Goal: Information Seeking & Learning: Learn about a topic

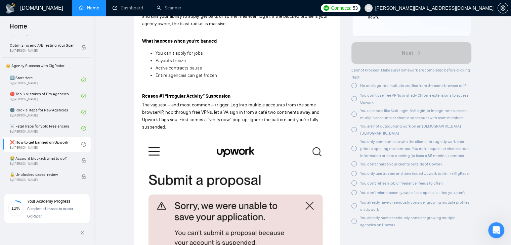
scroll to position [235, 0]
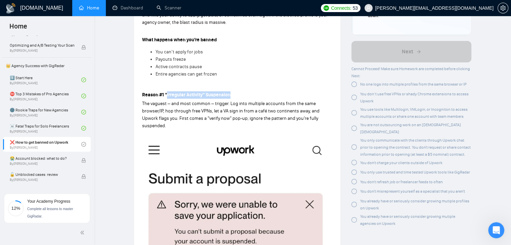
drag, startPoint x: 233, startPoint y: 95, endPoint x: 167, endPoint y: 95, distance: 65.9
click at [167, 95] on p "Reason #1 “Irregular Activity” Suspension" at bounding box center [237, 94] width 190 height 7
copy strong "Irregular Activity” Suspension"
click at [194, 128] on p "The vaguest – and most common – trigger. Log into multiple accounts from the sa…" at bounding box center [237, 115] width 190 height 30
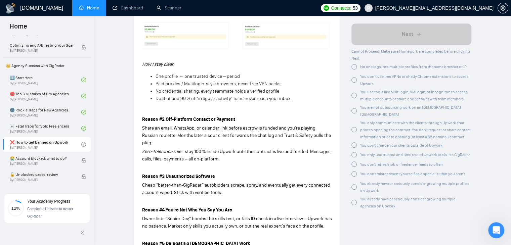
scroll to position [504, 0]
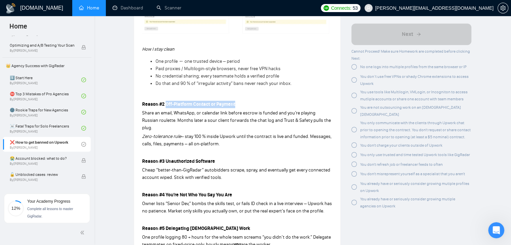
drag, startPoint x: 238, startPoint y: 104, endPoint x: 165, endPoint y: 104, distance: 72.3
click at [165, 104] on p "Reason #2 Off-Platform Contact or Payment" at bounding box center [237, 104] width 190 height 7
copy strong "Off-Platform Contact or Payment"
drag, startPoint x: 166, startPoint y: 155, endPoint x: 216, endPoint y: 155, distance: 49.8
click at [216, 158] on p "Reason #3 Unauthorized Software" at bounding box center [237, 161] width 190 height 7
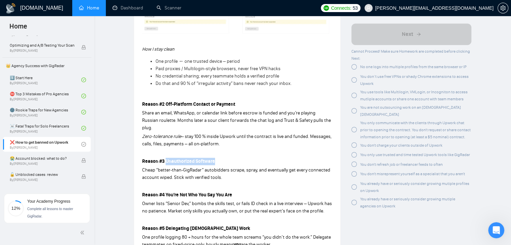
copy strong "Unauthorized Software"
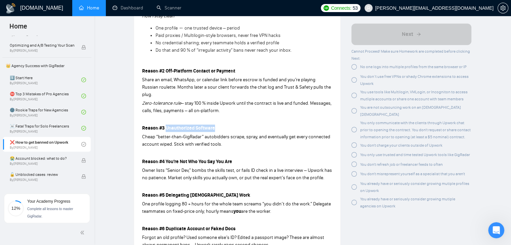
scroll to position [571, 0]
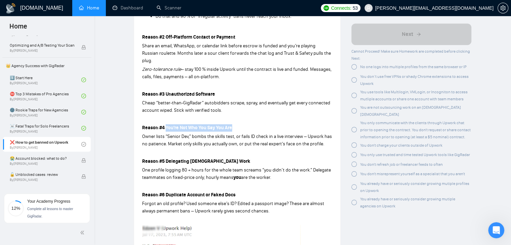
drag, startPoint x: 165, startPoint y: 121, endPoint x: 237, endPoint y: 121, distance: 71.6
click at [237, 124] on p "Reason #4 You’re Not Who You Say You Are" at bounding box center [237, 127] width 190 height 7
copy strong "You’re Not Who You Say You Are"
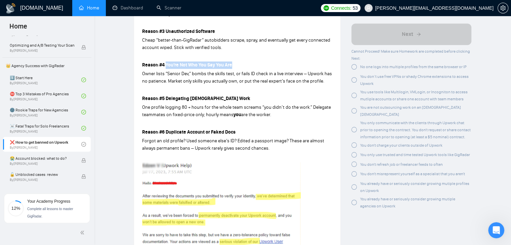
scroll to position [639, 0]
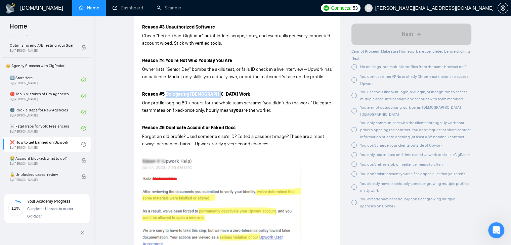
drag, startPoint x: 219, startPoint y: 86, endPoint x: 167, endPoint y: 86, distance: 52.4
click at [167, 91] on p "Reason #5 Delegating [DEMOGRAPHIC_DATA] Work" at bounding box center [237, 94] width 190 height 7
copy strong "Delegating [DEMOGRAPHIC_DATA] Work"
drag, startPoint x: 237, startPoint y: 120, endPoint x: 166, endPoint y: 124, distance: 71.1
click at [166, 124] on p "Reason #6 Duplicate Account or Faked Docs" at bounding box center [237, 127] width 190 height 7
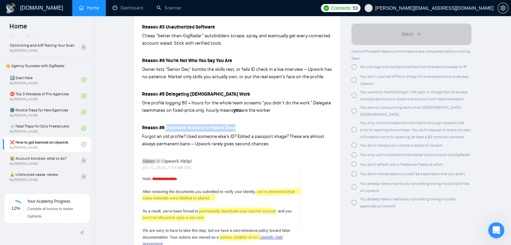
copy strong "Duplicate Account or Faked Docs"
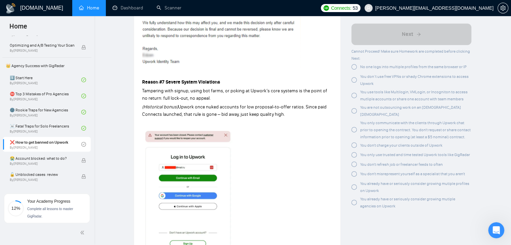
scroll to position [874, 0]
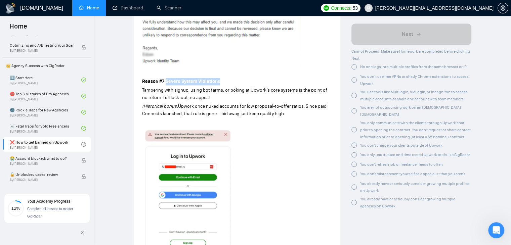
drag, startPoint x: 224, startPoint y: 73, endPoint x: 166, endPoint y: 73, distance: 57.8
click at [166, 78] on p "Reason #7 Severe System Violations" at bounding box center [237, 81] width 190 height 7
copy strong "Severe System Violations"
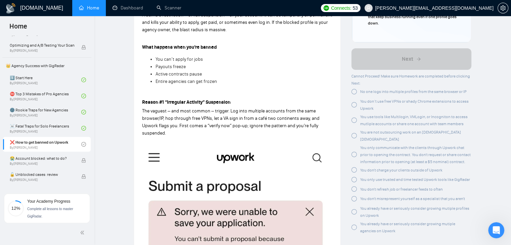
scroll to position [269, 0]
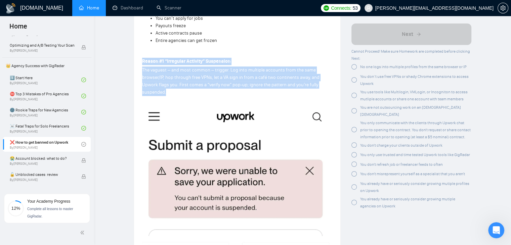
drag, startPoint x: 171, startPoint y: 92, endPoint x: 133, endPoint y: 64, distance: 47.7
copy div "Reason #1 “Irregular Activity” Suspension The vaguest – and most common – trigg…"
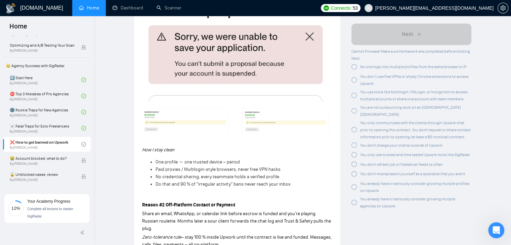
scroll to position [471, 0]
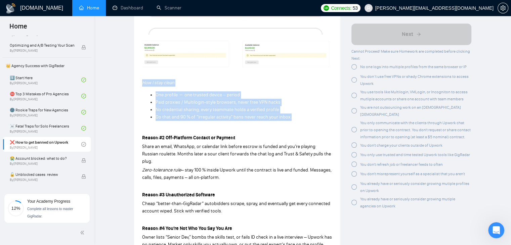
drag, startPoint x: 296, startPoint y: 118, endPoint x: 143, endPoint y: 81, distance: 157.7
copy div "How I stay clean One profile ↔ one trusted device – period Paid proxies / Multi…"
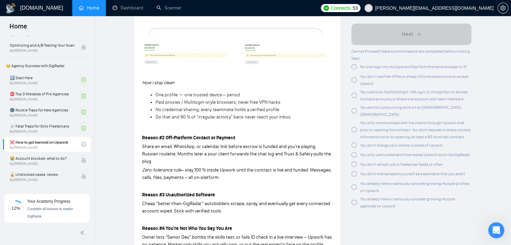
click at [176, 167] on em "Zero-tolerance rule" at bounding box center [161, 170] width 39 height 6
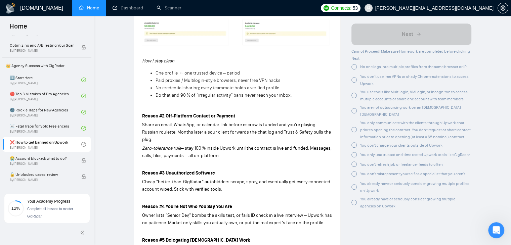
scroll to position [504, 0]
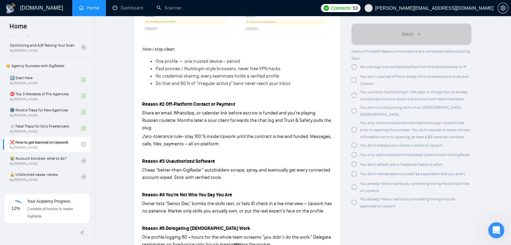
drag, startPoint x: 142, startPoint y: 104, endPoint x: 221, endPoint y: 136, distance: 85.3
click at [221, 136] on div "What a ban is A ban is a restriction – or full suspension – of your account. It…" at bounding box center [237, 237] width 190 height 1025
copy div "Reason #2 Off-Platform Contact or Payment Share an email, WhatsApp, or calendar…"
click at [240, 149] on p at bounding box center [237, 152] width 190 height 7
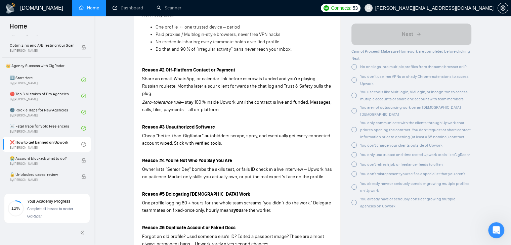
scroll to position [571, 0]
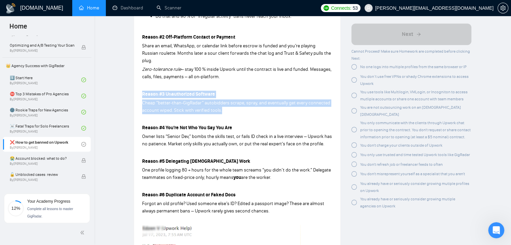
drag, startPoint x: 225, startPoint y: 103, endPoint x: 141, endPoint y: 89, distance: 85.8
click at [141, 89] on div "Lesson 5 ❌ How to get banned on Upwork Avoid the seven ban triggers that wipe o…" at bounding box center [237, 73] width 206 height 1235
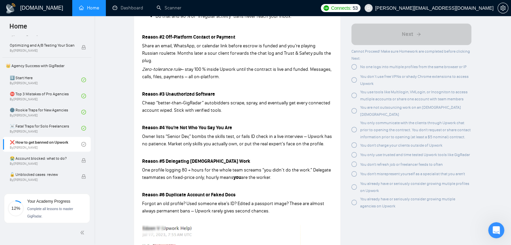
click at [232, 116] on p at bounding box center [237, 119] width 190 height 7
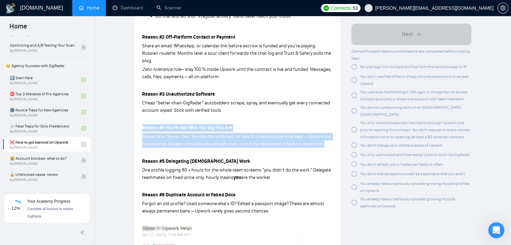
drag, startPoint x: 325, startPoint y: 138, endPoint x: 139, endPoint y: 123, distance: 186.2
click at [139, 123] on div "Lesson 5 ❌ How to get banned on Upwork Avoid the seven ban triggers that wipe o…" at bounding box center [237, 73] width 206 height 1235
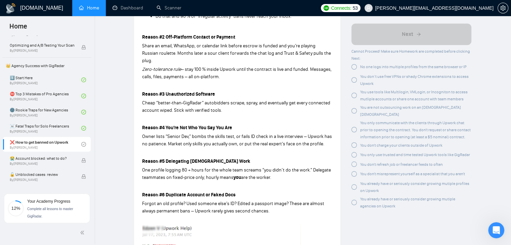
click at [163, 167] on span "One profile logging 80 + hours for the whole team screams “you didn’t do the wo…" at bounding box center [236, 173] width 189 height 13
drag, startPoint x: 281, startPoint y: 173, endPoint x: 139, endPoint y: 158, distance: 142.3
click at [139, 158] on div "Lesson 5 ❌ How to get banned on Upwork Avoid the seven ban triggers that wipe o…" at bounding box center [237, 73] width 206 height 1235
click at [282, 183] on p at bounding box center [237, 186] width 190 height 7
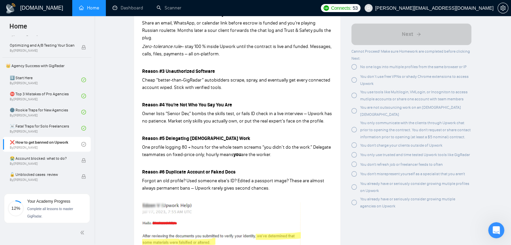
scroll to position [605, 0]
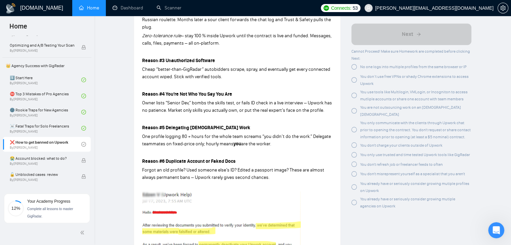
drag, startPoint x: 273, startPoint y: 170, endPoint x: 141, endPoint y: 156, distance: 132.2
click at [141, 156] on div "Lesson 5 ❌ How to get banned on Upwork Avoid the seven ban triggers that wipe o…" at bounding box center [237, 39] width 206 height 1235
click at [287, 183] on p at bounding box center [237, 186] width 190 height 7
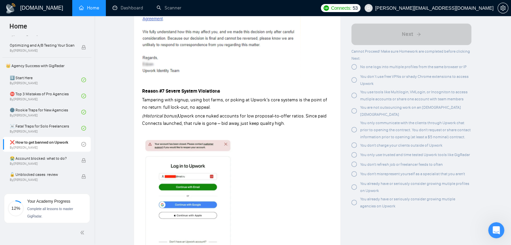
scroll to position [874, 0]
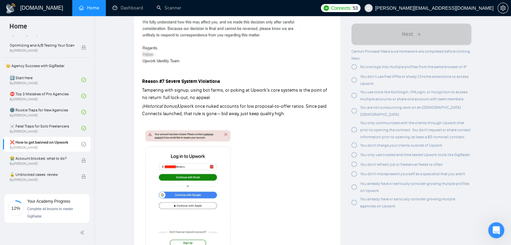
drag, startPoint x: 288, startPoint y: 107, endPoint x: 145, endPoint y: 79, distance: 145.8
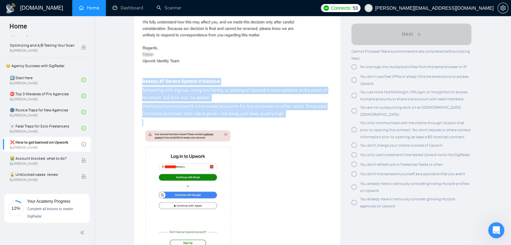
drag, startPoint x: 142, startPoint y: 74, endPoint x: 299, endPoint y: 114, distance: 161.9
click at [297, 119] on p at bounding box center [237, 122] width 190 height 7
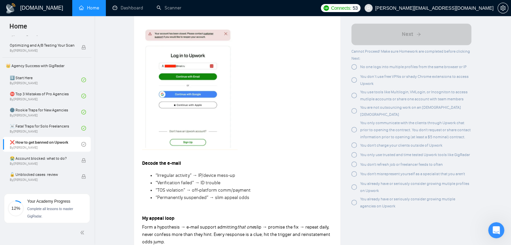
scroll to position [1009, 0]
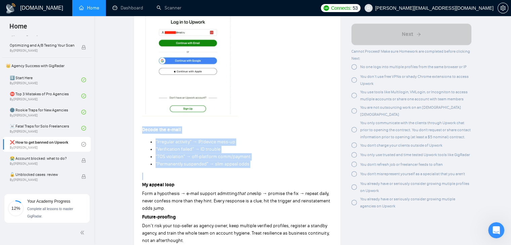
drag, startPoint x: 266, startPoint y: 166, endPoint x: 141, endPoint y: 122, distance: 132.5
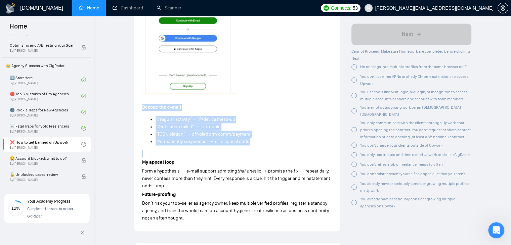
scroll to position [1042, 0]
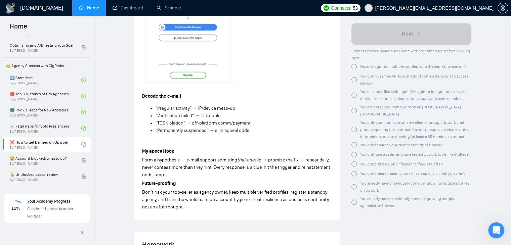
click at [189, 201] on p "Don’t risk your top-seller as agency owner, keep multiple verified profiles, re…" at bounding box center [237, 200] width 190 height 22
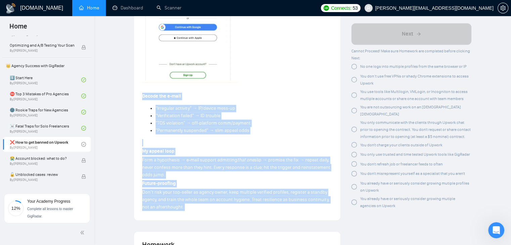
drag, startPoint x: 189, startPoint y: 201, endPoint x: 137, endPoint y: 90, distance: 121.8
click at [191, 139] on p at bounding box center [237, 142] width 190 height 7
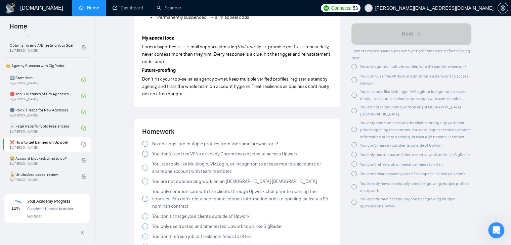
scroll to position [1210, 0]
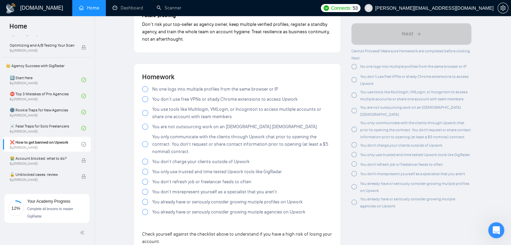
click at [145, 86] on div at bounding box center [145, 89] width 6 height 6
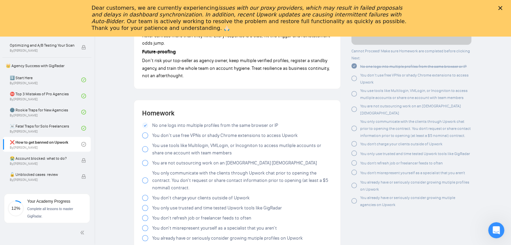
scroll to position [0, 0]
click at [145, 100] on div "Homework No one logs into multiple profiles from the same browser or IP You don…" at bounding box center [237, 196] width 207 height 192
click at [144, 132] on div at bounding box center [145, 135] width 6 height 6
click at [503, 7] on icon "Close" at bounding box center [501, 8] width 4 height 4
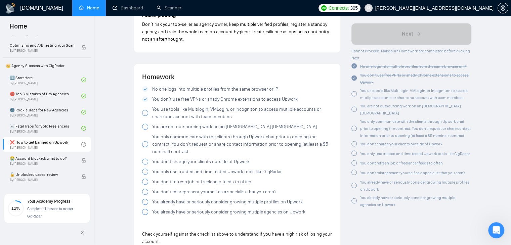
drag, startPoint x: 486, startPoint y: 0, endPoint x: 344, endPoint y: 26, distance: 144.5
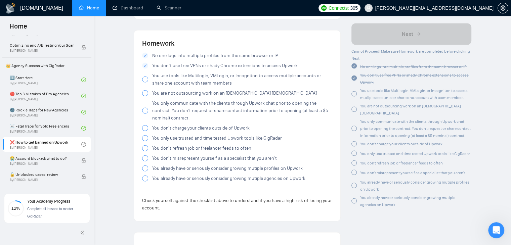
click at [145, 76] on div at bounding box center [145, 79] width 6 height 6
click at [145, 90] on div at bounding box center [145, 93] width 6 height 6
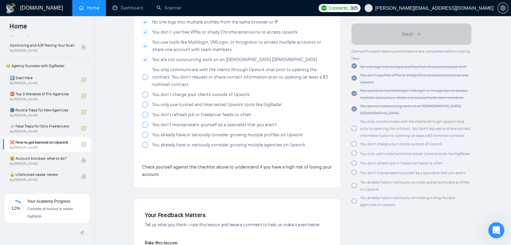
click at [145, 74] on div at bounding box center [145, 77] width 6 height 6
click at [145, 91] on div at bounding box center [145, 94] width 6 height 6
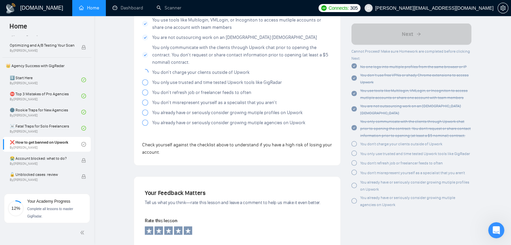
scroll to position [1311, 0]
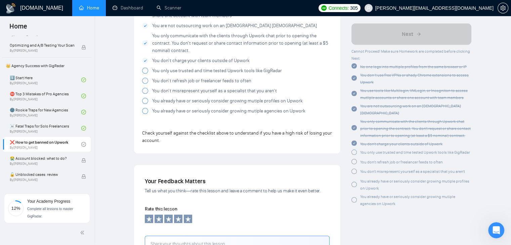
click at [145, 68] on div at bounding box center [145, 71] width 6 height 6
click at [145, 78] on div at bounding box center [145, 81] width 6 height 6
click at [145, 88] on div at bounding box center [145, 91] width 6 height 6
click at [145, 98] on div at bounding box center [145, 101] width 6 height 6
click at [143, 108] on div at bounding box center [145, 111] width 6 height 6
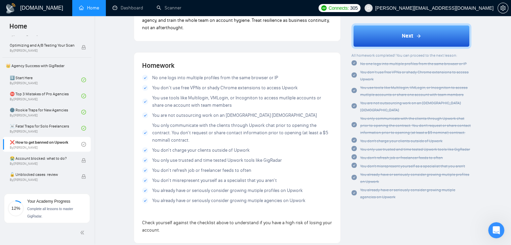
scroll to position [1210, 0]
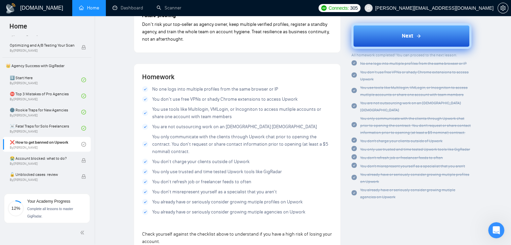
drag, startPoint x: 371, startPoint y: 33, endPoint x: 345, endPoint y: 37, distance: 26.1
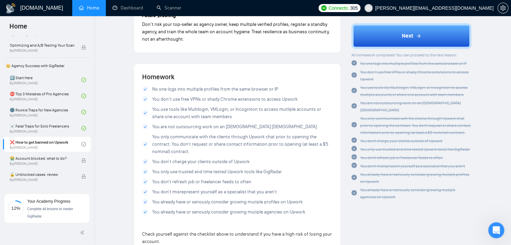
click at [371, 33] on button "Next" at bounding box center [412, 37] width 120 height 26
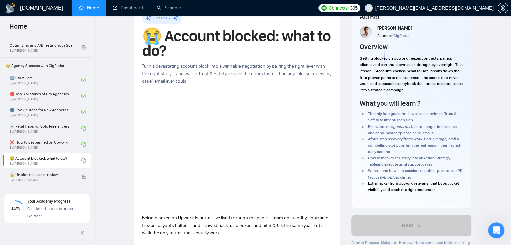
scroll to position [34, 0]
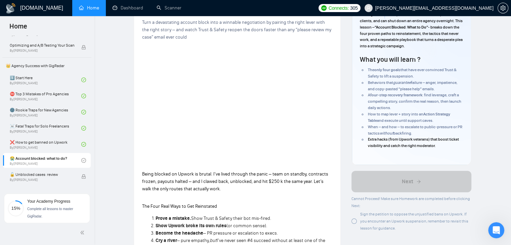
scroll to position [0, 0]
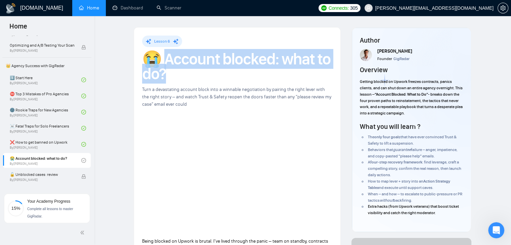
drag, startPoint x: 167, startPoint y: 60, endPoint x: 167, endPoint y: 76, distance: 15.5
click at [167, 76] on h1 "😭 Account blocked: what to do?" at bounding box center [237, 67] width 190 height 30
click at [204, 81] on h1 "😭 Account blocked: what to do?" at bounding box center [237, 67] width 190 height 30
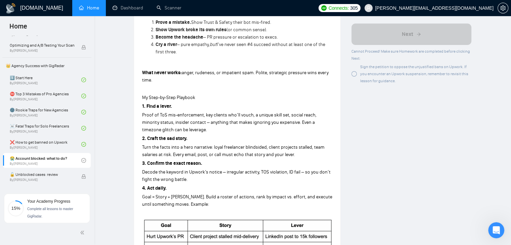
scroll to position [202, 0]
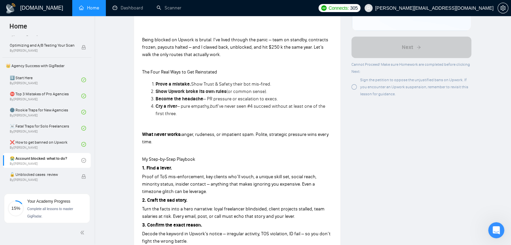
click at [160, 84] on strong "Prove a mistake." at bounding box center [174, 84] width 36 height 6
click at [198, 113] on li "Cry a river – pure empathy, but I’ve never seen #4 succeed without at least one…" at bounding box center [244, 110] width 177 height 15
drag, startPoint x: 187, startPoint y: 113, endPoint x: 155, endPoint y: 83, distance: 43.7
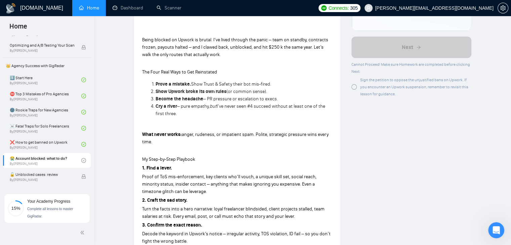
click at [155, 83] on ol "Prove a mistake. Show Trust & Safety their bot mis-fired. Show Upwork broke its…" at bounding box center [237, 99] width 190 height 37
click at [197, 107] on span "– pure empathy," at bounding box center [193, 107] width 33 height 6
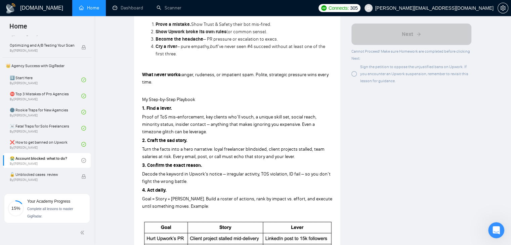
scroll to position [269, 0]
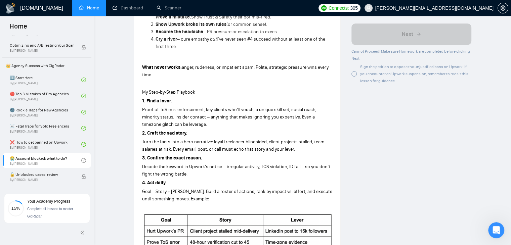
click at [202, 199] on p "Goal = Story + [PERSON_NAME]. Build a roster of actions, rank by impact vs. eff…" at bounding box center [237, 195] width 190 height 15
drag, startPoint x: 149, startPoint y: 92, endPoint x: 197, endPoint y: 92, distance: 47.7
click at [197, 92] on p "My Step-by-Step Playbook" at bounding box center [237, 92] width 190 height 7
click at [177, 186] on p "4. Act daily." at bounding box center [237, 183] width 190 height 7
drag, startPoint x: 177, startPoint y: 124, endPoint x: 136, endPoint y: 100, distance: 47.3
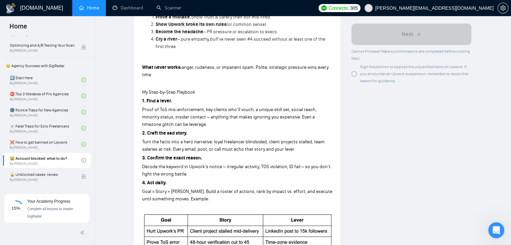
click at [136, 100] on div "Lesson 6 😭 Account blocked: what to do? Turn a devastating account block into a…" at bounding box center [237, 115] width 206 height 713
click at [195, 132] on p "2. Craft the sad story." at bounding box center [237, 133] width 190 height 7
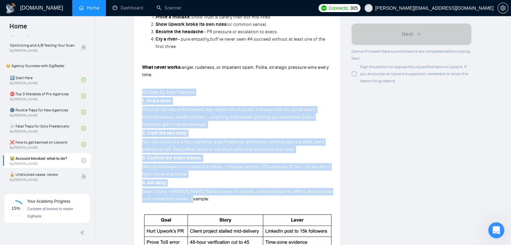
drag, startPoint x: 139, startPoint y: 89, endPoint x: 202, endPoint y: 199, distance: 126.5
click at [202, 199] on div "Lesson 6 😭 Account blocked: what to do? Turn a devastating account block into a…" at bounding box center [237, 115] width 206 height 713
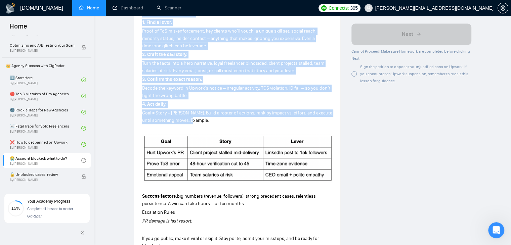
scroll to position [336, 0]
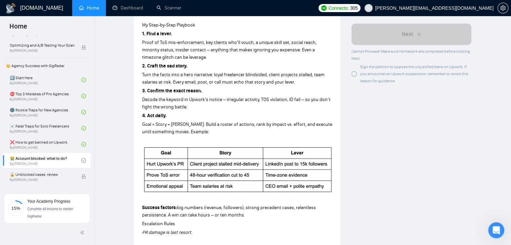
click at [212, 137] on p at bounding box center [237, 140] width 190 height 7
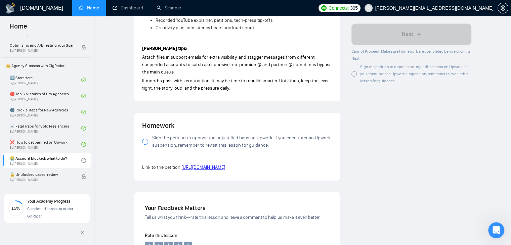
scroll to position [672, 0]
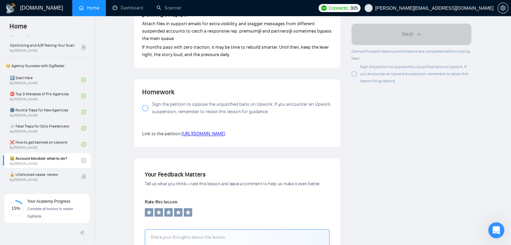
click at [145, 109] on div at bounding box center [145, 108] width 6 height 6
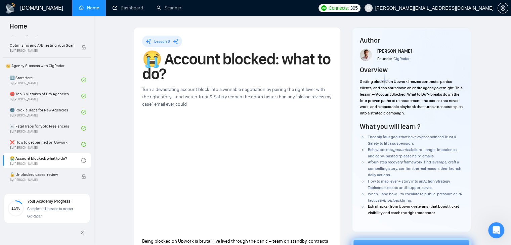
scroll to position [34, 0]
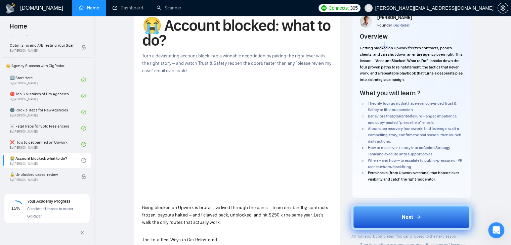
click at [377, 214] on button "Next" at bounding box center [412, 218] width 120 height 26
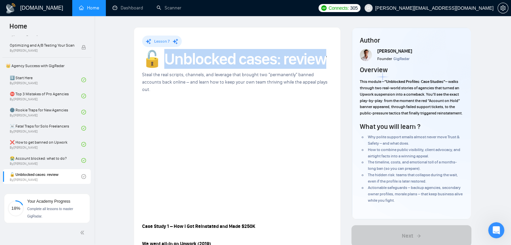
drag, startPoint x: 328, startPoint y: 59, endPoint x: 164, endPoint y: 54, distance: 163.8
click at [164, 54] on h1 "🔓 Unblocked cases: review" at bounding box center [237, 59] width 190 height 15
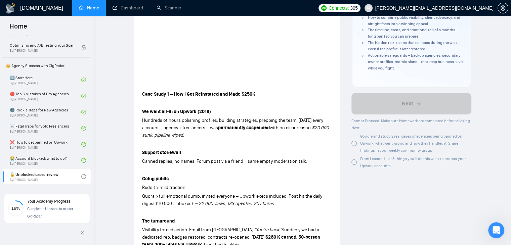
scroll to position [134, 0]
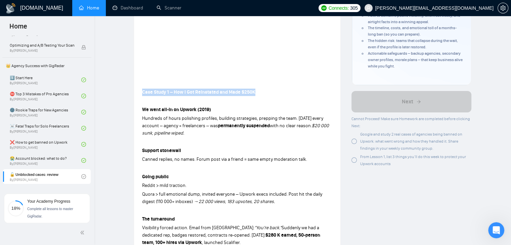
drag, startPoint x: 259, startPoint y: 84, endPoint x: 142, endPoint y: 89, distance: 117.1
click at [142, 89] on p "Case Study 1 – How I Got Reinstated and Made $250K" at bounding box center [237, 92] width 190 height 7
click at [172, 97] on p at bounding box center [237, 100] width 190 height 7
drag, startPoint x: 174, startPoint y: 84, endPoint x: 257, endPoint y: 85, distance: 83.0
click at [257, 89] on p "Case Study 1 – How I Got Reinstated and Made $250K" at bounding box center [237, 92] width 190 height 7
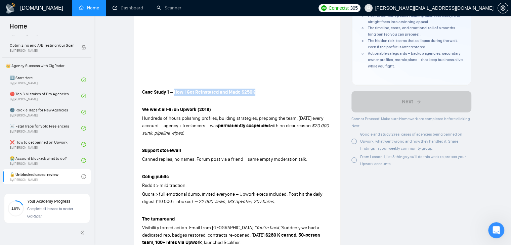
click at [257, 89] on p "Case Study 1 – How I Got Reinstated and Made $250K" at bounding box center [237, 92] width 190 height 7
drag, startPoint x: 257, startPoint y: 85, endPoint x: 174, endPoint y: 88, distance: 83.1
click at [174, 89] on p "Case Study 1 – How I Got Reinstated and Made $250K" at bounding box center [237, 92] width 190 height 7
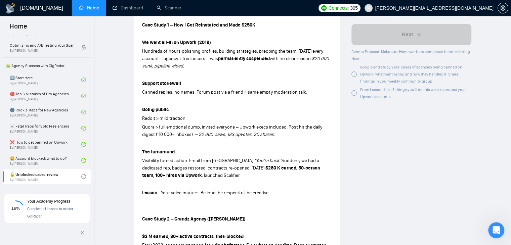
scroll to position [168, 0]
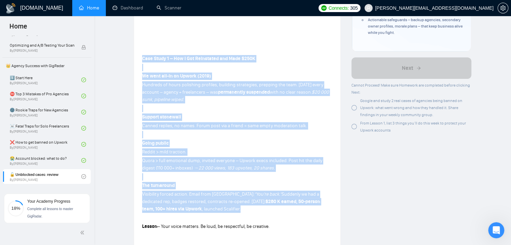
drag, startPoint x: 142, startPoint y: 49, endPoint x: 253, endPoint y: 202, distance: 189.1
click at [253, 202] on div "Lesson 7 🔓 Unblocked cases: review Steal the real scripts, channels, and levera…" at bounding box center [237, 164] width 206 height 611
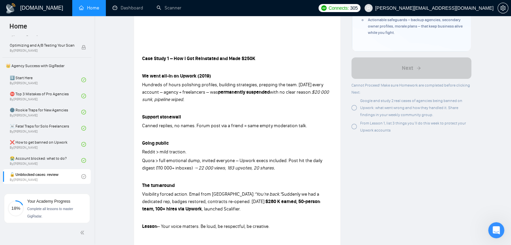
click at [270, 214] on p at bounding box center [237, 217] width 190 height 7
drag, startPoint x: 275, startPoint y: 218, endPoint x: 136, endPoint y: 54, distance: 214.2
click at [136, 54] on div "Lesson 7 🔓 Unblocked cases: review Steal the real scripts, channels, and levera…" at bounding box center [237, 164] width 206 height 611
click at [172, 73] on p "We went all-in on Upwork (2019)" at bounding box center [237, 76] width 190 height 7
drag, startPoint x: 173, startPoint y: 51, endPoint x: 255, endPoint y: 51, distance: 82.0
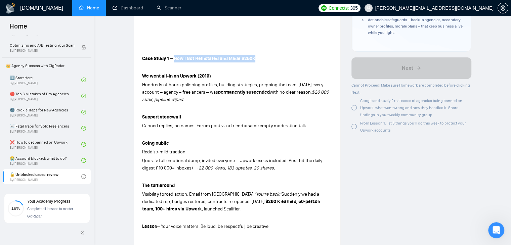
click at [255, 55] on p "Case Study 1 – How I Got Reinstated and Made $250K" at bounding box center [237, 58] width 190 height 7
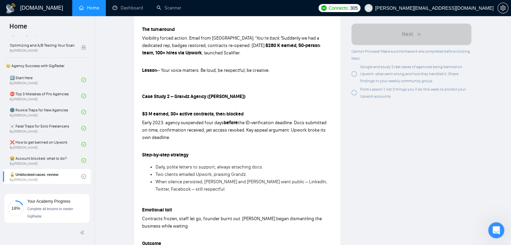
scroll to position [336, 0]
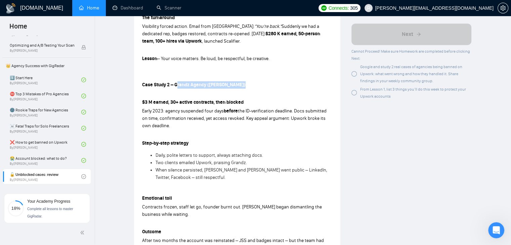
drag, startPoint x: 176, startPoint y: 76, endPoint x: 245, endPoint y: 81, distance: 69.4
click at [245, 81] on p "Case Study 2 – Grandz Agency ([PERSON_NAME])" at bounding box center [237, 84] width 190 height 7
click at [232, 81] on p "Case Study 2 – Grandz Agency ([PERSON_NAME])" at bounding box center [237, 84] width 190 height 7
drag, startPoint x: 174, startPoint y: 77, endPoint x: 246, endPoint y: 76, distance: 71.6
click at [246, 82] on strong "Case Study 2 – Grandz Agency ([PERSON_NAME])" at bounding box center [194, 85] width 104 height 6
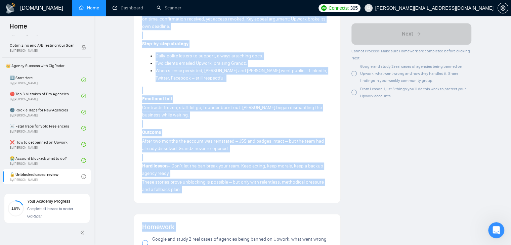
scroll to position [468, 0]
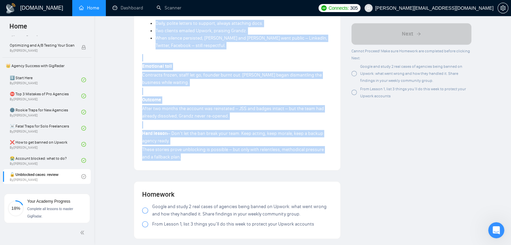
drag, startPoint x: 142, startPoint y: 43, endPoint x: 198, endPoint y: 154, distance: 124.9
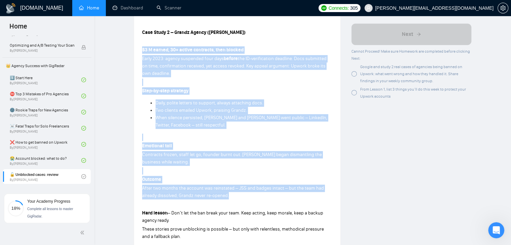
scroll to position [367, 0]
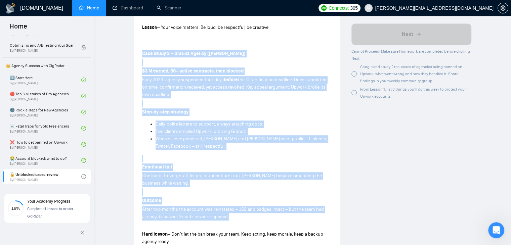
drag, startPoint x: 241, startPoint y: 146, endPoint x: 137, endPoint y: 47, distance: 143.2
click at [250, 175] on p "Contracts frozen, staff let go, founder burnt out. [PERSON_NAME] began dismantl…" at bounding box center [237, 179] width 190 height 15
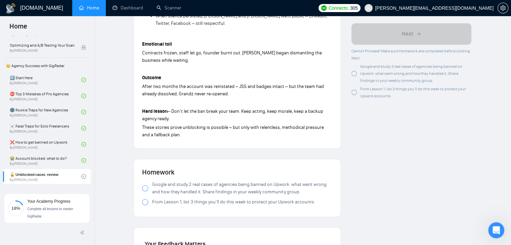
scroll to position [502, 0]
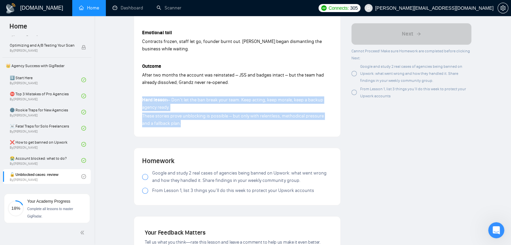
drag, startPoint x: 187, startPoint y: 120, endPoint x: 139, endPoint y: 94, distance: 54.9
click at [196, 113] on p "These stories prove unblocking is possible – but only with relentless, methodic…" at bounding box center [237, 120] width 190 height 15
click at [191, 119] on p "These stories prove unblocking is possible – but only with relentless, methodic…" at bounding box center [237, 120] width 190 height 15
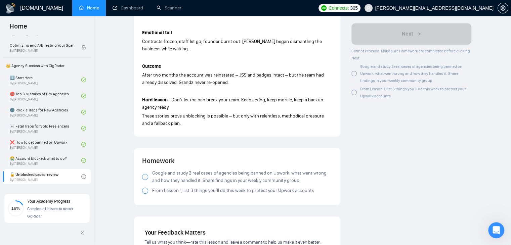
click at [145, 174] on div at bounding box center [145, 177] width 6 height 6
click at [145, 188] on div at bounding box center [145, 191] width 6 height 6
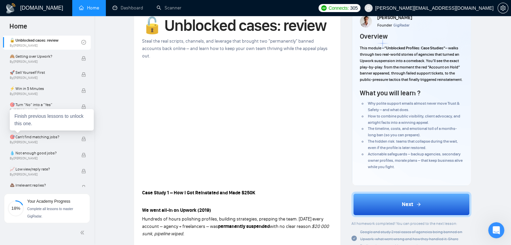
scroll to position [229, 0]
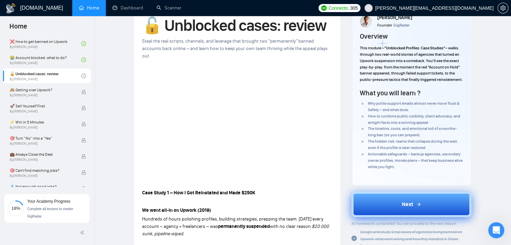
click at [405, 209] on span "Next" at bounding box center [407, 205] width 11 height 8
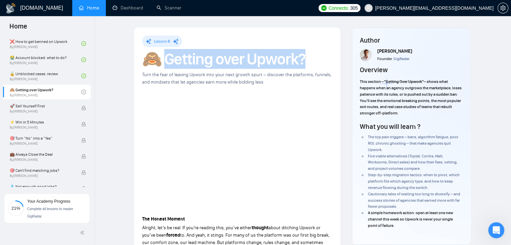
drag, startPoint x: 311, startPoint y: 57, endPoint x: 167, endPoint y: 62, distance: 144.0
click at [167, 62] on h1 "🙈 Getting over Upwork?" at bounding box center [237, 59] width 190 height 15
click at [230, 52] on h1 "🙈 Getting over Upwork?" at bounding box center [237, 59] width 190 height 15
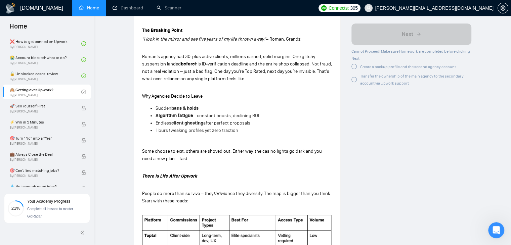
scroll to position [235, 0]
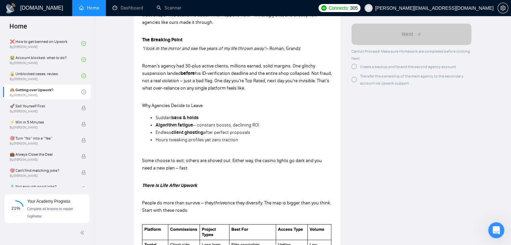
click at [246, 140] on li "Hours tweaking profiles yet zero traction" at bounding box center [244, 139] width 177 height 7
click at [171, 104] on span "Why Agencies Decide to Leave" at bounding box center [172, 106] width 61 height 6
click at [238, 138] on li "Hours tweaking profiles yet zero traction" at bounding box center [244, 139] width 177 height 7
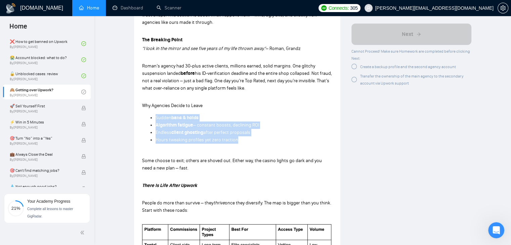
drag, startPoint x: 238, startPoint y: 141, endPoint x: 156, endPoint y: 119, distance: 84.6
click at [156, 119] on ul "Sudden bans & holds Algorithm fatigue – constant boosts, declining ROI Endless …" at bounding box center [237, 129] width 190 height 30
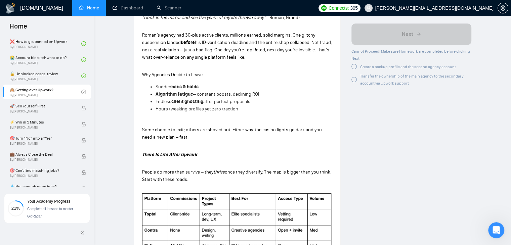
scroll to position [303, 0]
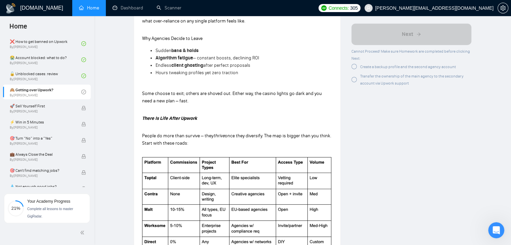
click at [171, 117] on em "There Is Life After Upwork" at bounding box center [169, 119] width 55 height 6
click at [177, 103] on p "Some choose to exit; others are shoved out. Either way, the casino lights go da…" at bounding box center [237, 97] width 190 height 15
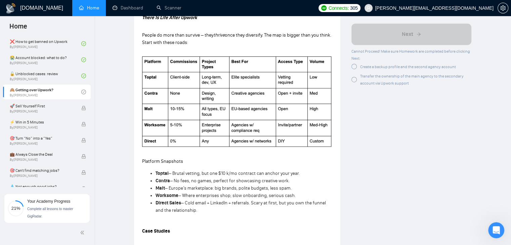
scroll to position [437, 0]
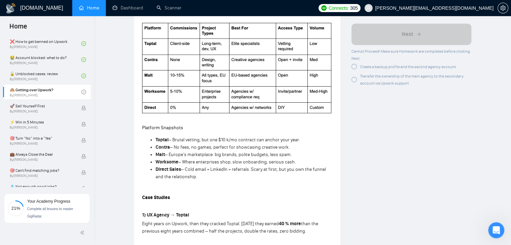
drag, startPoint x: 202, startPoint y: 178, endPoint x: 155, endPoint y: 139, distance: 60.9
click at [155, 139] on ul "Toptal – Brutal vetting, but one $10 k/mo contract can anchor your year. Contra…" at bounding box center [237, 158] width 190 height 44
click at [215, 179] on li "Direct Sales – Cold email + LinkedIn + referrals. Scary at first, but you own t…" at bounding box center [244, 173] width 177 height 15
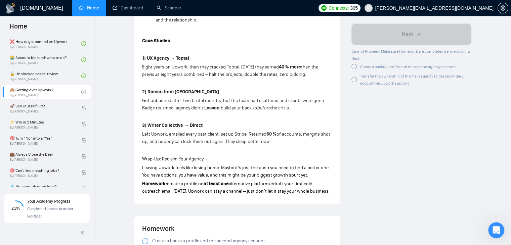
scroll to position [605, 0]
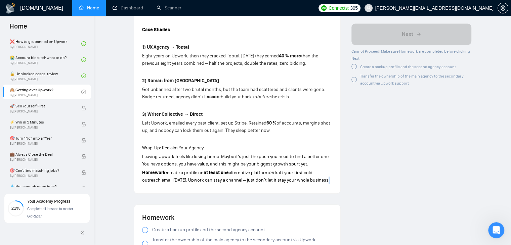
drag, startPoint x: 331, startPoint y: 179, endPoint x: 324, endPoint y: 178, distance: 7.2
click at [324, 178] on p "Homework: create a profile on at least one alternative platform or draft your f…" at bounding box center [237, 176] width 190 height 15
click at [315, 173] on span "draft your first cold-outreach email [DATE]. Upwork can stay a channel – just d…" at bounding box center [236, 176] width 188 height 13
click at [302, 174] on span "draft your first cold-outreach email [DATE]. Upwork can stay a channel – just d…" at bounding box center [236, 176] width 188 height 13
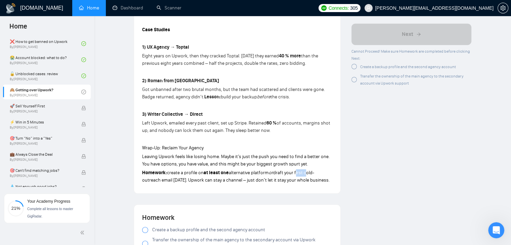
click at [302, 174] on span "draft your first cold-outreach email [DATE]. Upwork can stay a channel – just d…" at bounding box center [236, 176] width 188 height 13
click at [292, 174] on span "draft your first cold-outreach email [DATE]. Upwork can stay a channel – just d…" at bounding box center [236, 176] width 188 height 13
click at [286, 174] on span "draft your first cold-outreach email [DATE]. Upwork can stay a channel – just d…" at bounding box center [236, 176] width 188 height 13
click at [281, 173] on span "draft your first cold-outreach email [DATE]. Upwork can stay a channel – just d…" at bounding box center [236, 176] width 188 height 13
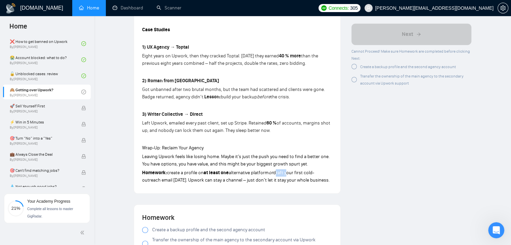
click at [281, 173] on span "draft your first cold-outreach email [DATE]. Upwork can stay a channel – just d…" at bounding box center [236, 176] width 188 height 13
click at [279, 173] on span "draft your first cold-outreach email [DATE]. Upwork can stay a channel – just d…" at bounding box center [236, 176] width 188 height 13
click at [271, 173] on em "or" at bounding box center [271, 173] width 4 height 6
drag, startPoint x: 271, startPoint y: 173, endPoint x: 262, endPoint y: 174, distance: 9.8
click at [270, 173] on p "Homework: create a profile on at least one alternative platform or draft your f…" at bounding box center [237, 176] width 190 height 15
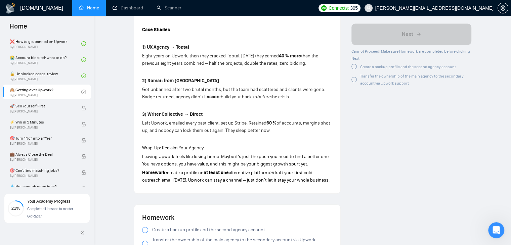
drag, startPoint x: 258, startPoint y: 174, endPoint x: 250, endPoint y: 175, distance: 7.3
click at [254, 175] on span "alternative platform" at bounding box center [249, 173] width 40 height 6
click at [250, 175] on span "alternative platform" at bounding box center [249, 173] width 40 height 6
click at [239, 174] on span "alternative platform" at bounding box center [249, 173] width 40 height 6
click at [236, 173] on span "alternative platform" at bounding box center [249, 173] width 40 height 6
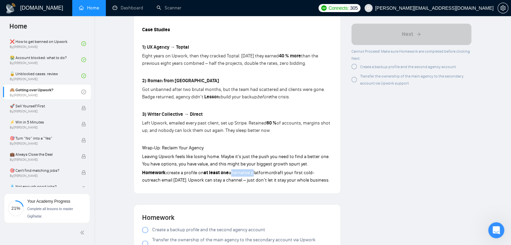
click at [236, 173] on span "alternative platform" at bounding box center [249, 173] width 40 height 6
click at [218, 170] on p "Homework: create a profile on at least one alternative platform or draft your f…" at bounding box center [237, 176] width 190 height 15
click at [215, 170] on p "Homework: create a profile on at least one alternative platform or draft your f…" at bounding box center [237, 176] width 190 height 15
click at [211, 172] on strong "at least one" at bounding box center [216, 173] width 25 height 6
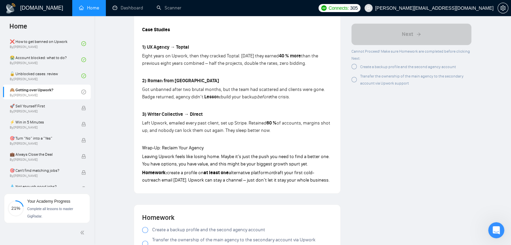
click at [204, 180] on span "draft your first cold-outreach email [DATE]. Upwork can stay a channel – just d…" at bounding box center [236, 176] width 188 height 13
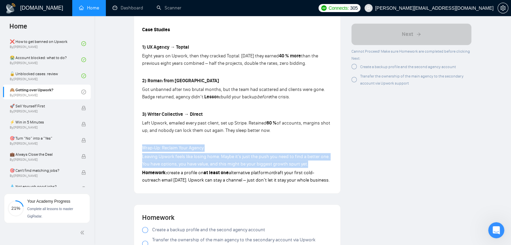
drag, startPoint x: 140, startPoint y: 145, endPoint x: 313, endPoint y: 165, distance: 174.9
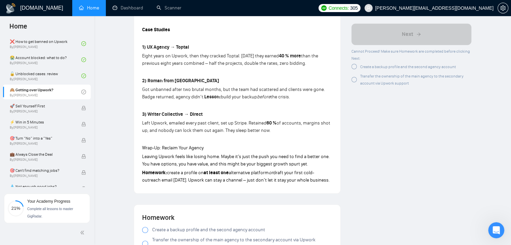
click at [177, 127] on p "Left Upwork, emailed every past client, set up Stripe. Retained 60 % of account…" at bounding box center [237, 127] width 190 height 15
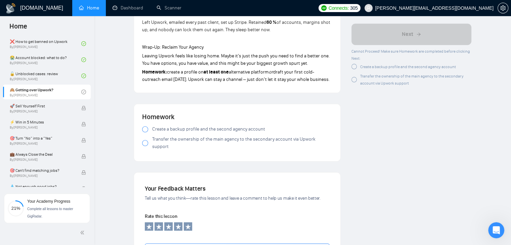
click at [147, 131] on div at bounding box center [145, 129] width 6 height 6
click at [149, 142] on label "Transfer the ownership of the main agency to the secondary account via Upwork s…" at bounding box center [237, 143] width 190 height 15
click at [144, 140] on div at bounding box center [145, 143] width 6 height 6
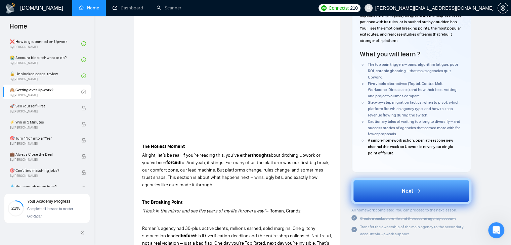
scroll to position [101, 0]
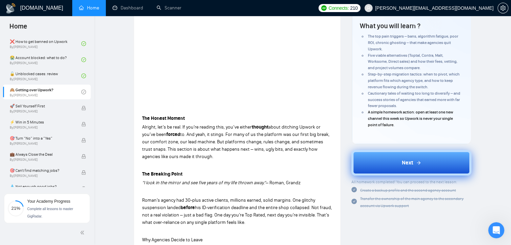
click at [374, 161] on button "Next" at bounding box center [412, 163] width 120 height 26
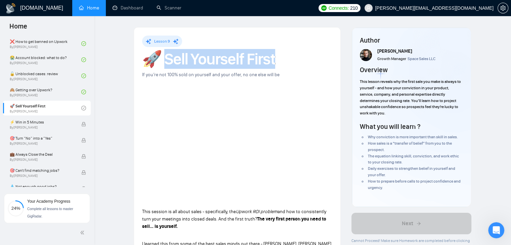
drag, startPoint x: 279, startPoint y: 60, endPoint x: 170, endPoint y: 60, distance: 109.3
click at [170, 60] on h1 "🚀 Sell Yourself First" at bounding box center [237, 59] width 190 height 15
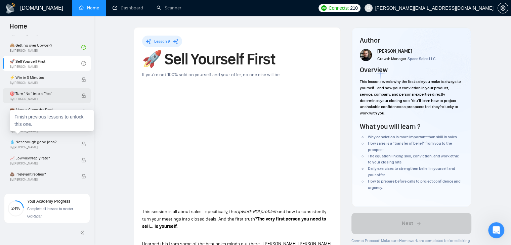
scroll to position [262, 0]
